Goal: Check status: Check status

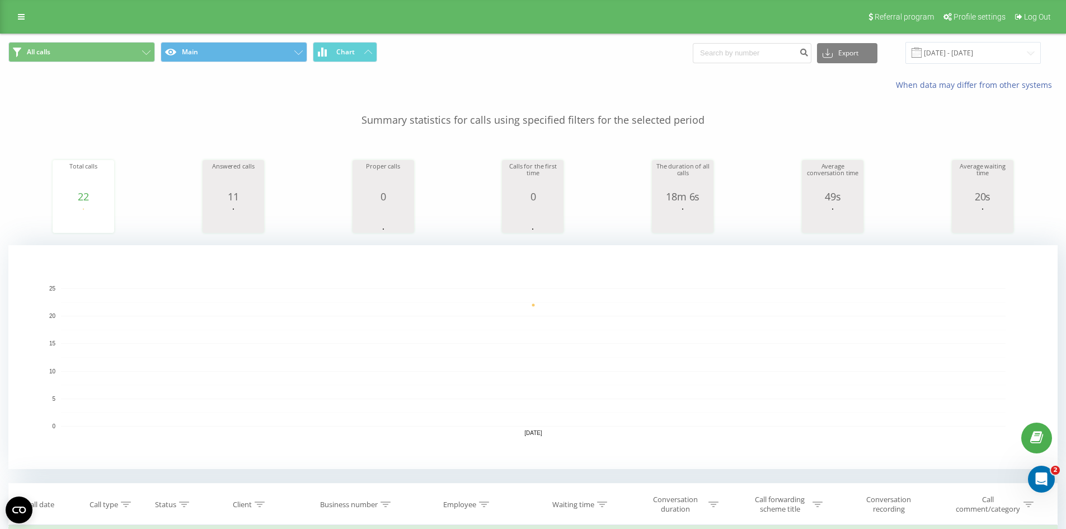
click at [602, 93] on p "Summary statistics for calls using specified filters for the selected period" at bounding box center [533, 109] width 1050 height 37
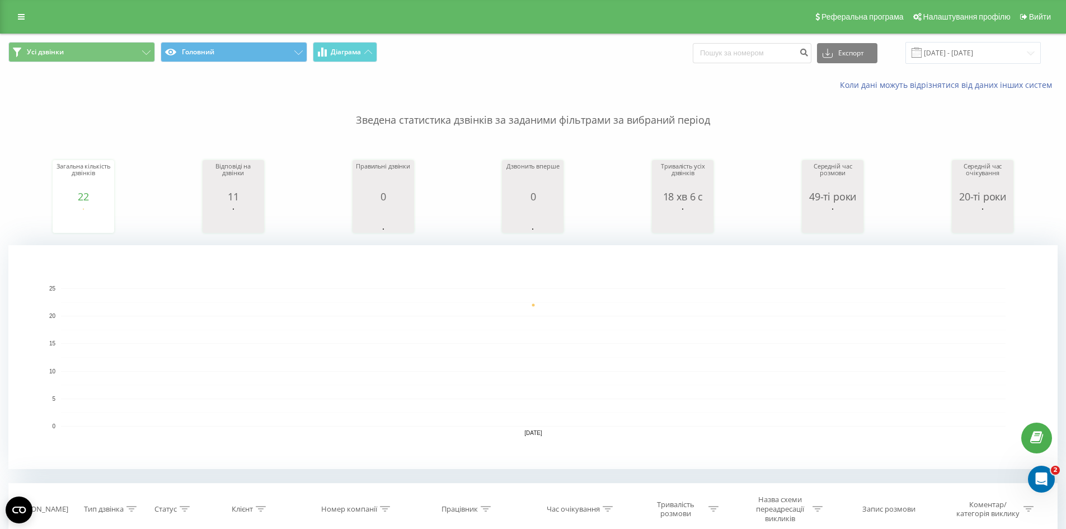
click at [600, 60] on div "Усі дзвінки Головний Діаграма Експорт .csv .xls .xlsx 18.09.2025 - 18.09.2025" at bounding box center [533, 53] width 1050 height 22
click at [956, 52] on input "[DATE] - [DATE]" at bounding box center [973, 53] width 135 height 22
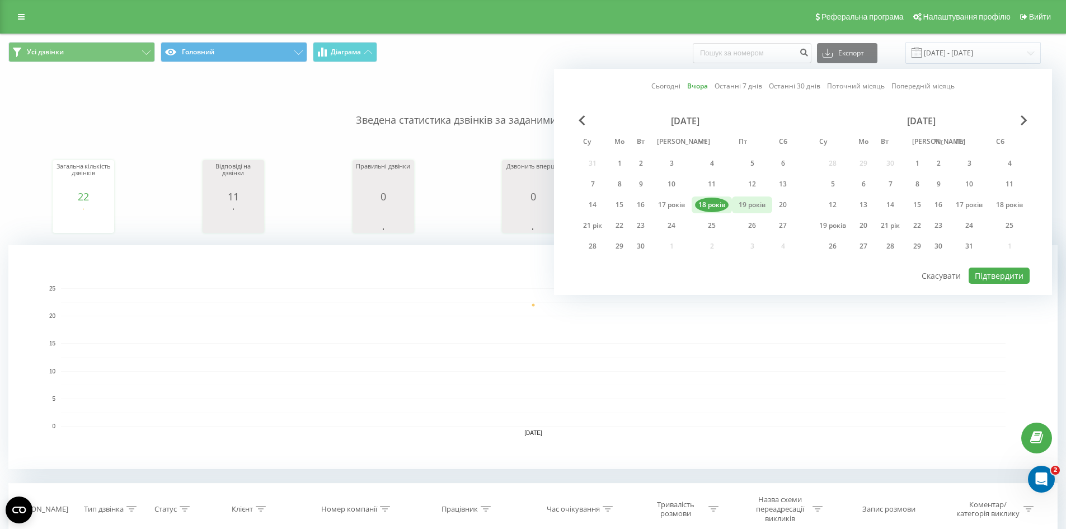
click at [756, 200] on font "19 років" at bounding box center [752, 205] width 27 height 10
click at [989, 271] on font "Підтвердити" at bounding box center [999, 275] width 49 height 11
type input "19.09.2025 - 19.09.2025"
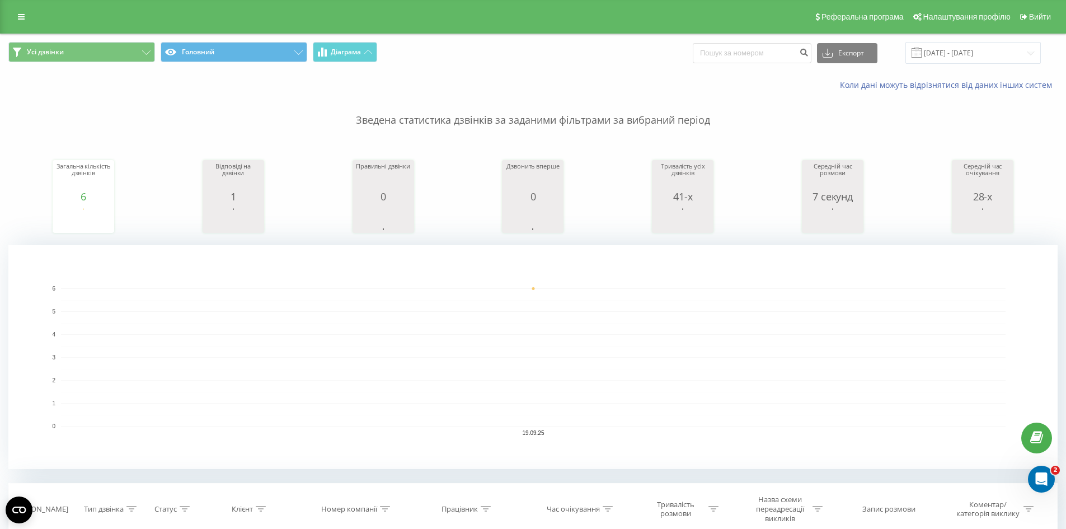
click at [582, 81] on div "Коли дані можуть відрізнятися від даних інших систем" at bounding box center [733, 84] width 666 height 11
drag, startPoint x: 711, startPoint y: 123, endPoint x: 346, endPoint y: 123, distance: 365.0
click at [345, 123] on p "Зведена статистика дзвінків за заданими фільтрами за вибраний період" at bounding box center [533, 109] width 1050 height 37
click at [477, 78] on div "Коли дані можуть відрізнятися від даних інших систем" at bounding box center [533, 85] width 1065 height 27
click at [601, 65] on div "Усі дзвінки Головний Діаграма Експорт .csv .xls .xlsx 19.09.2025 - 19.09.2025" at bounding box center [533, 53] width 1065 height 38
